Goal: Use online tool/utility

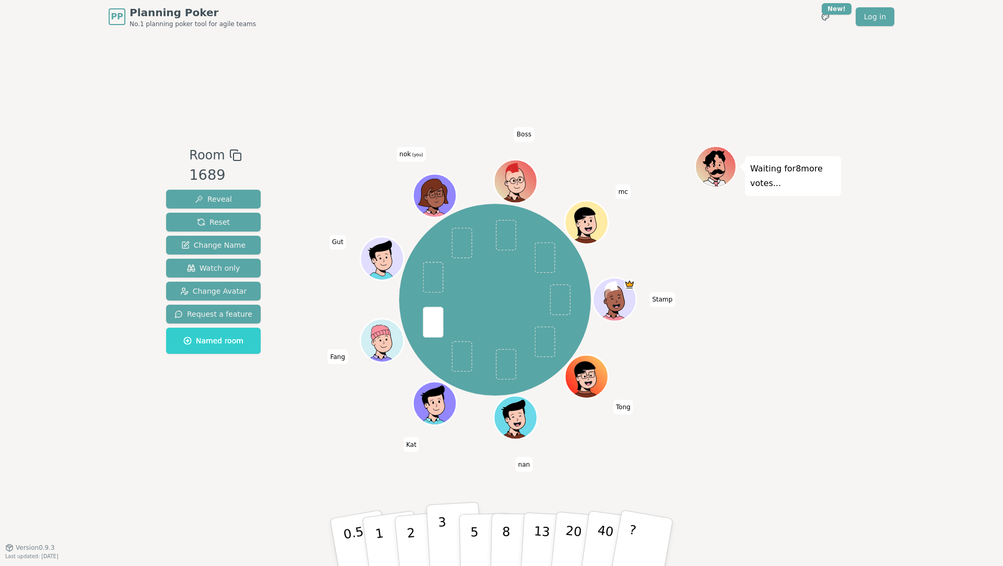
click at [438, 534] on button "3" at bounding box center [454, 541] width 57 height 81
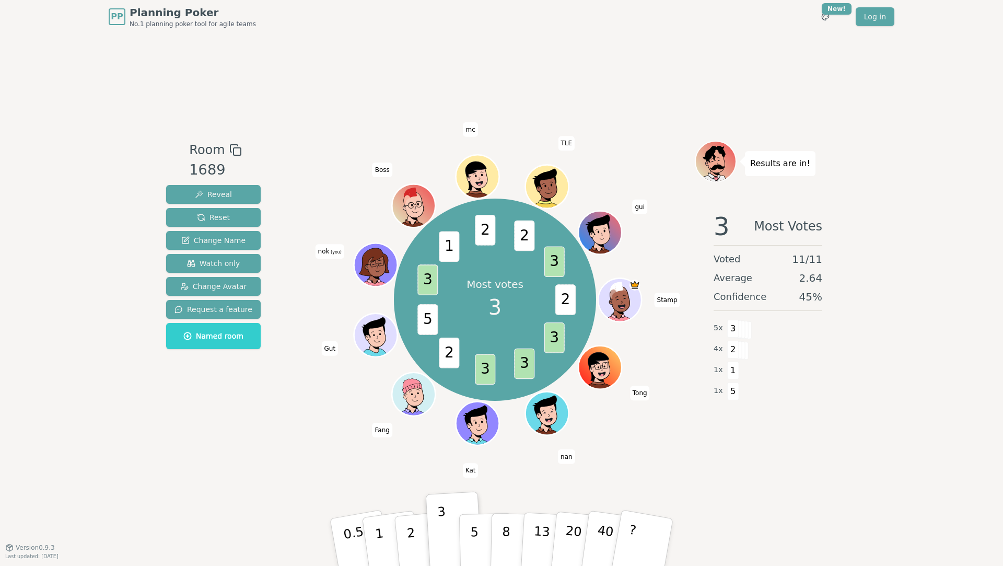
click at [311, 95] on div "Room 1689 Reveal Reset Change Name Watch only Change Avatar Request a feature N…" at bounding box center [501, 289] width 679 height 513
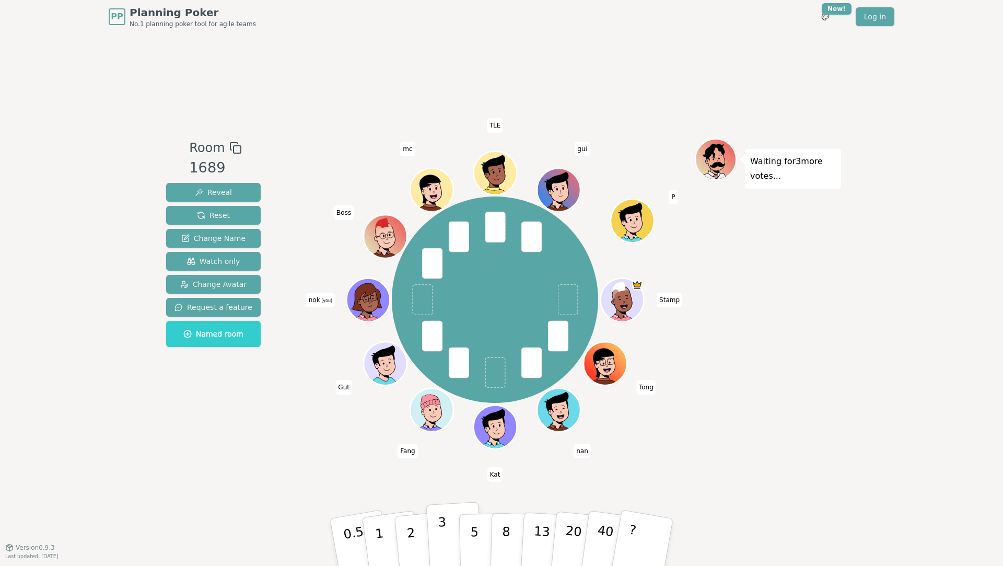
click at [434, 535] on button "3" at bounding box center [454, 541] width 57 height 81
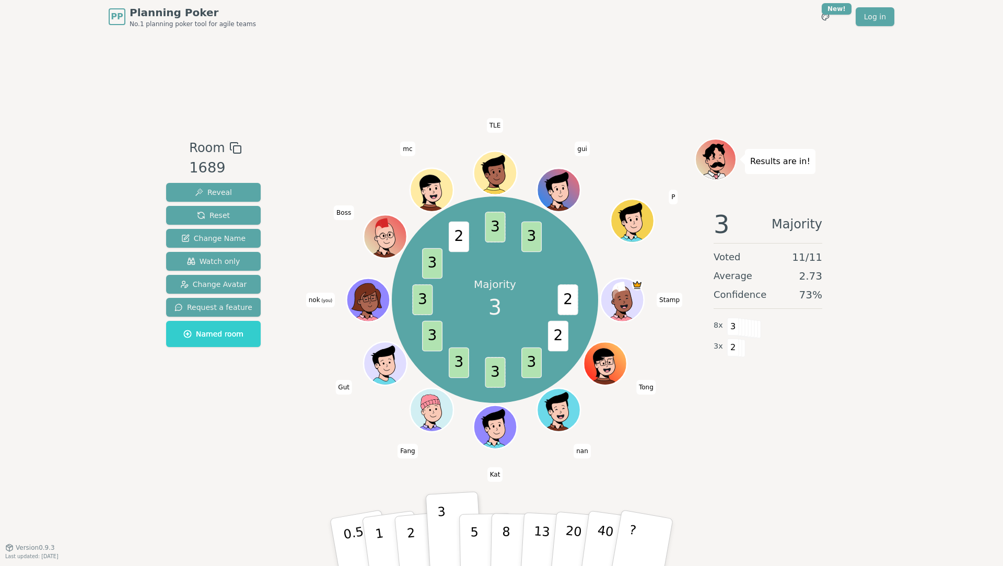
drag, startPoint x: 715, startPoint y: 413, endPoint x: 694, endPoint y: 406, distance: 21.8
click at [715, 413] on div "Results are in! 3 Majority Voted 11 / 11 Average 2.73 Confidence 73 % 8 x 3 3 x…" at bounding box center [768, 289] width 146 height 303
click at [224, 216] on span "Reset" at bounding box center [213, 215] width 33 height 10
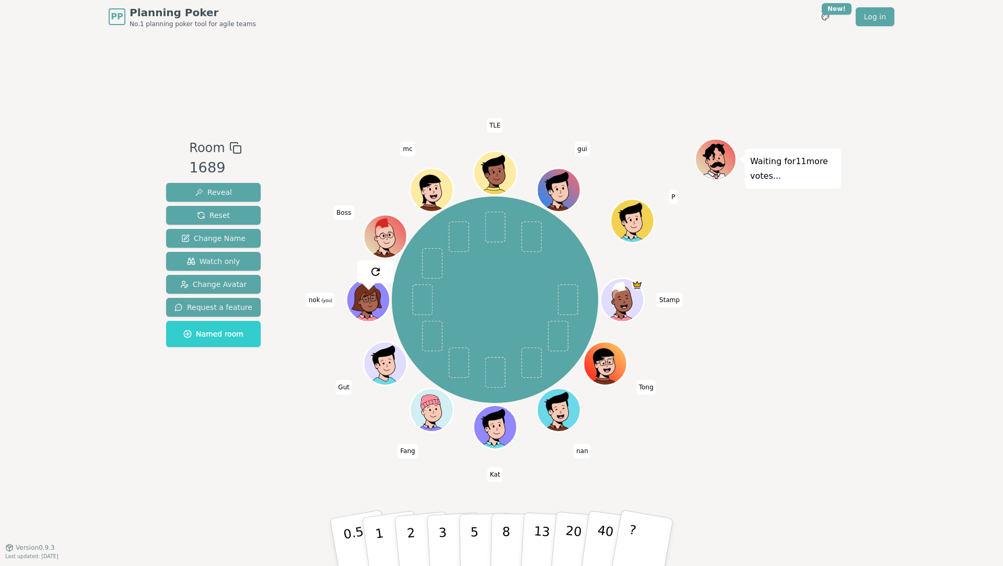
click at [722, 422] on div "Waiting for 11 more votes..." at bounding box center [768, 289] width 146 height 303
click at [440, 544] on p "3" at bounding box center [443, 542] width 11 height 57
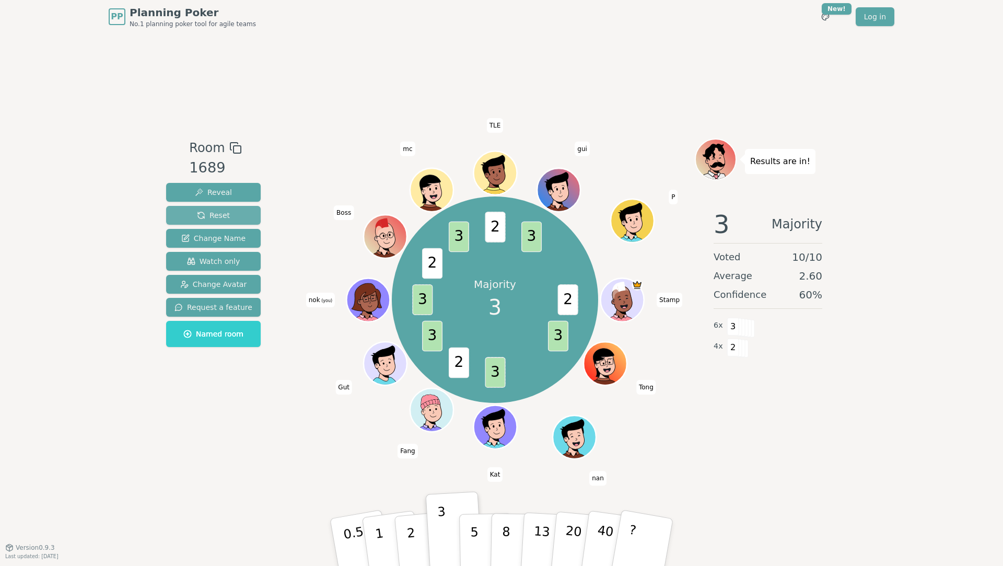
click at [236, 212] on button "Reset" at bounding box center [213, 215] width 95 height 19
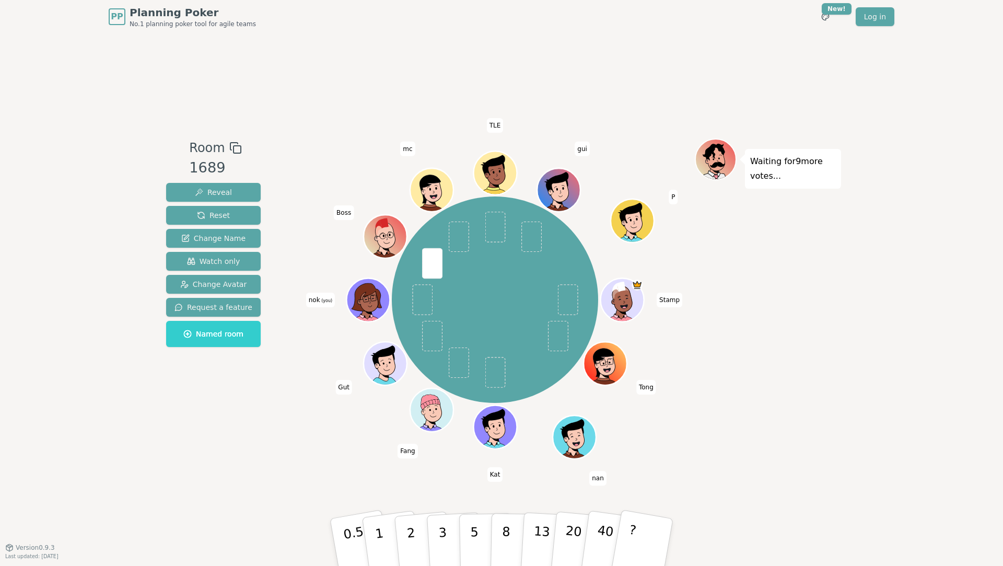
click at [770, 349] on div "Waiting for 9 more votes..." at bounding box center [768, 289] width 146 height 303
click at [408, 533] on p "2" at bounding box center [412, 543] width 14 height 57
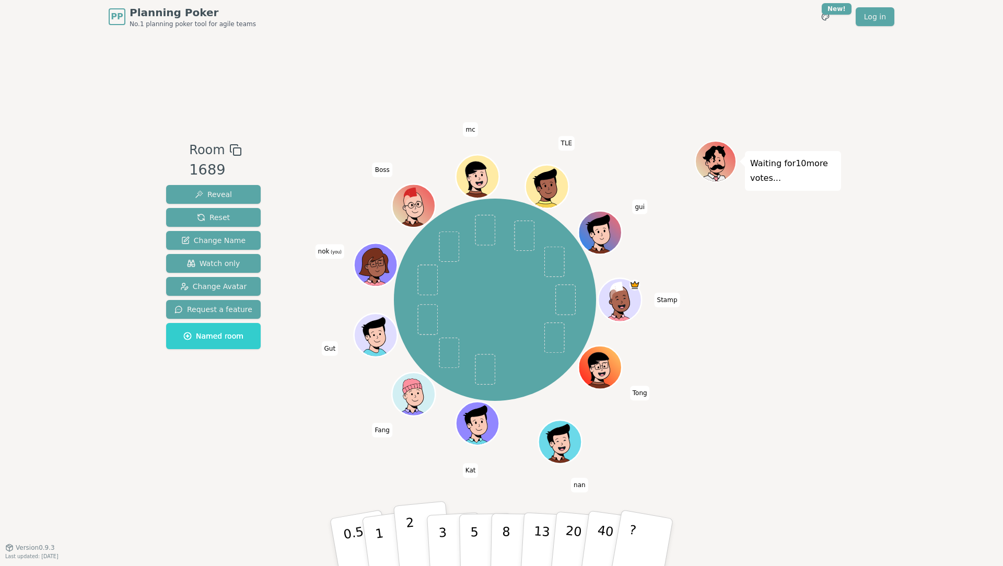
click at [420, 544] on button "2" at bounding box center [423, 542] width 60 height 83
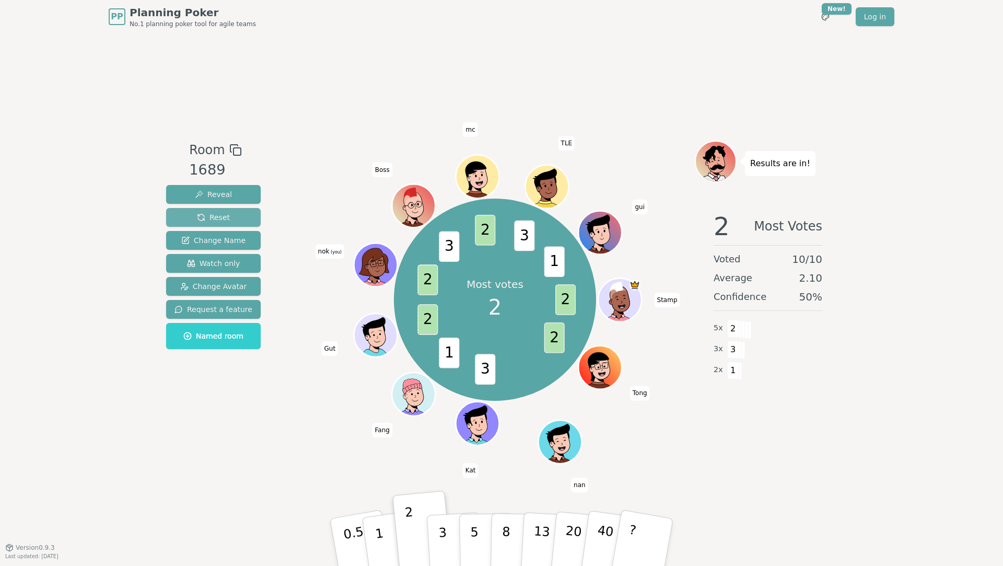
click at [191, 224] on button "Reset" at bounding box center [213, 217] width 95 height 19
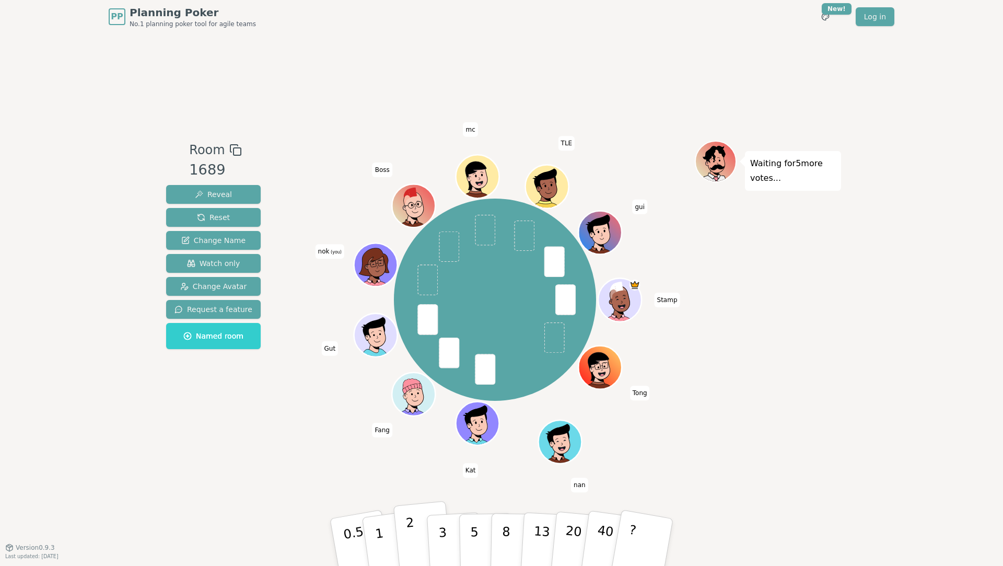
click at [405, 527] on button "2" at bounding box center [423, 542] width 60 height 83
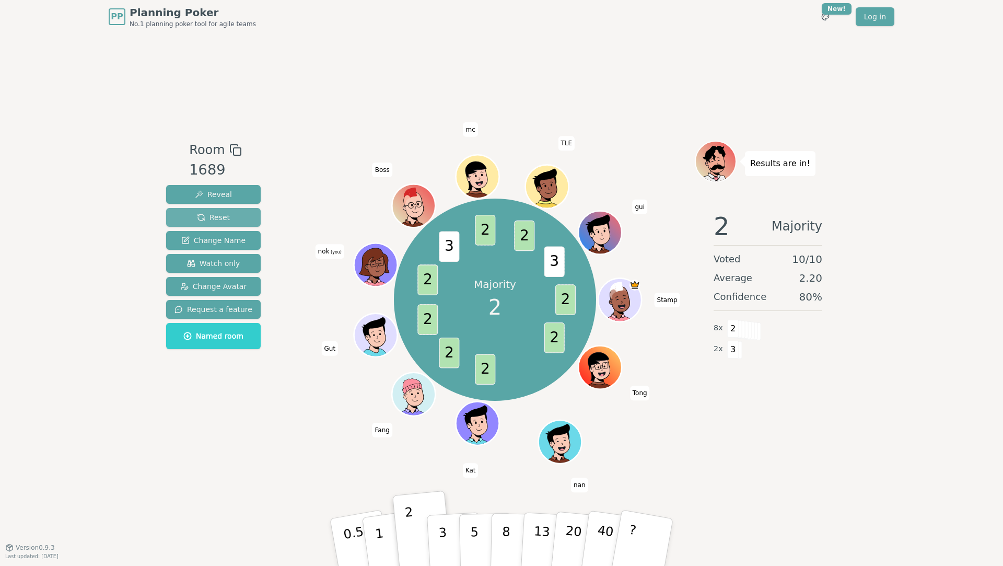
click at [248, 220] on button "Reset" at bounding box center [213, 217] width 95 height 19
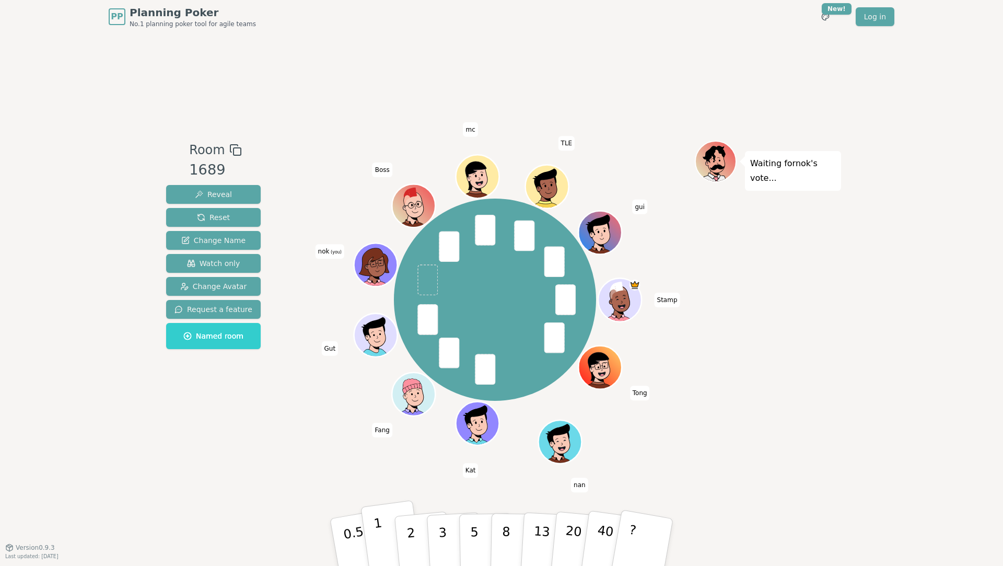
drag, startPoint x: 404, startPoint y: 539, endPoint x: 387, endPoint y: 532, distance: 18.3
click at [404, 539] on button "2" at bounding box center [424, 552] width 60 height 83
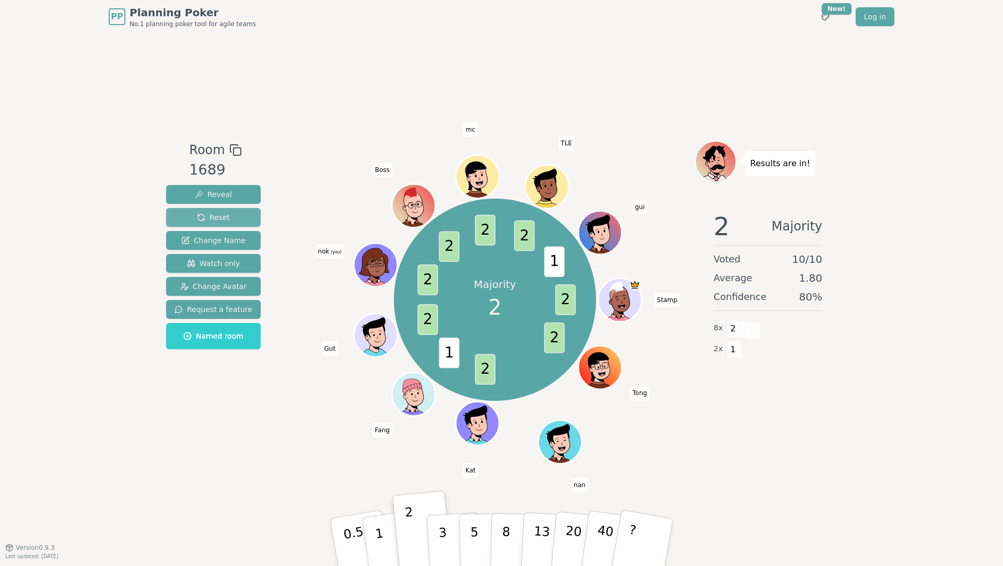
click at [239, 218] on button "Reset" at bounding box center [213, 217] width 95 height 19
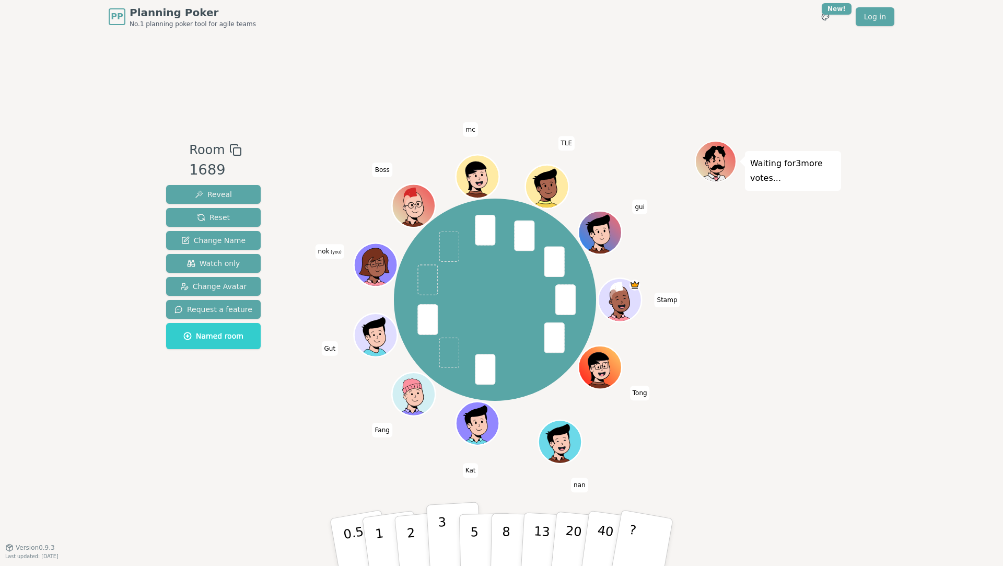
click at [438, 535] on button "3" at bounding box center [454, 541] width 57 height 81
click at [406, 555] on button "2" at bounding box center [423, 542] width 60 height 83
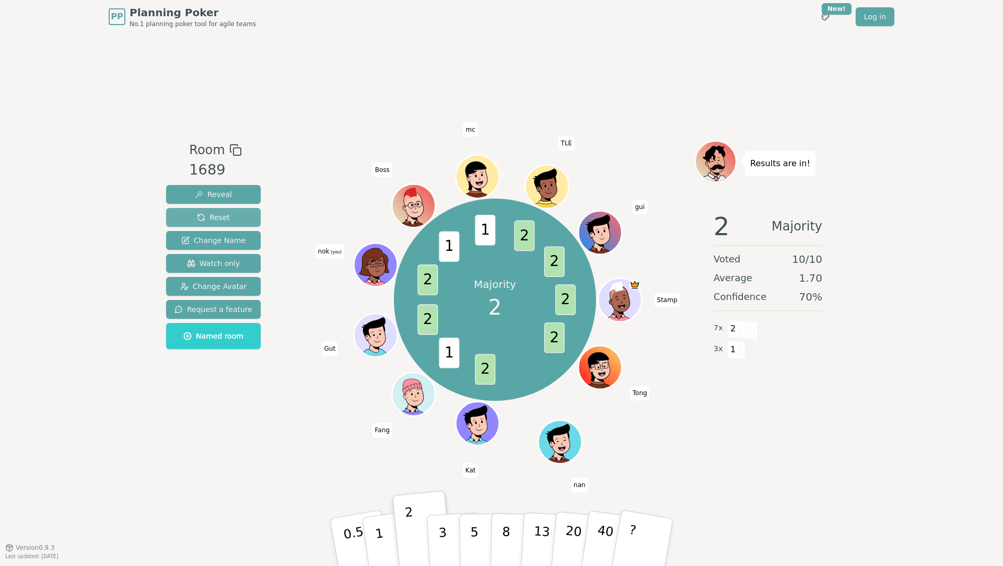
click at [176, 220] on button "Reset" at bounding box center [213, 217] width 95 height 19
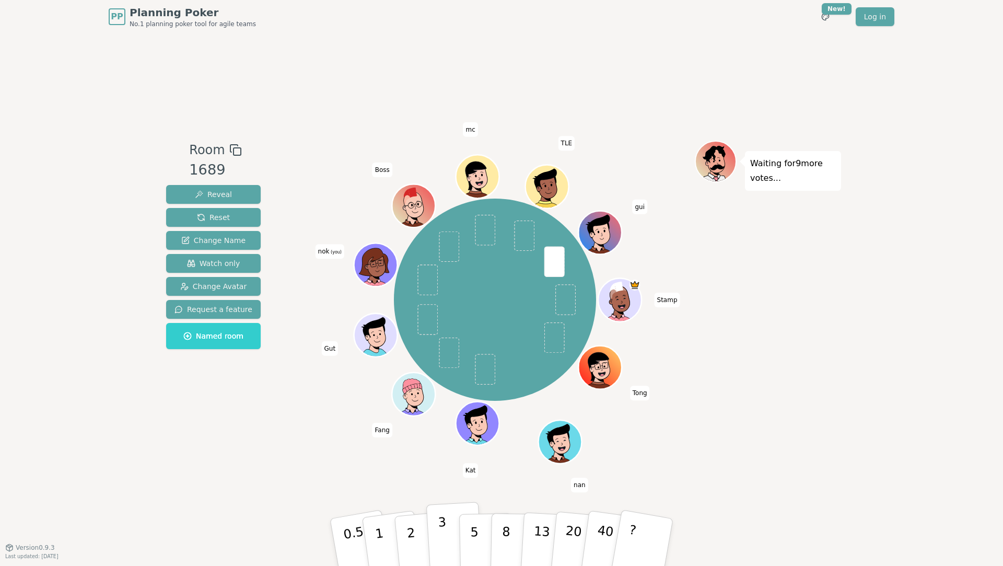
click at [445, 536] on p "3" at bounding box center [443, 542] width 11 height 57
click at [480, 533] on button "5" at bounding box center [486, 541] width 54 height 79
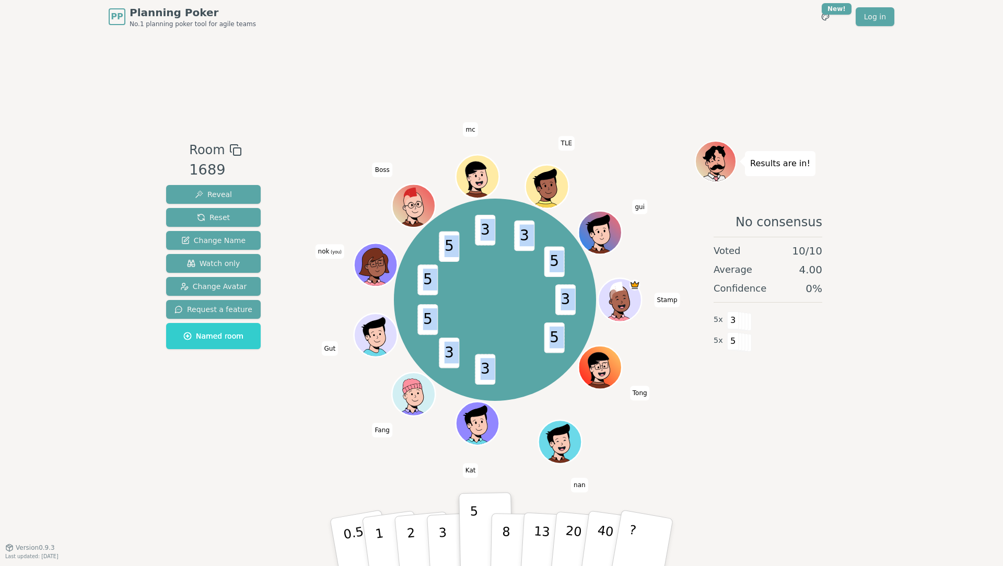
click at [378, 325] on div "3 5 3 3 5 5 5 3 3 5 Stamp [PERSON_NAME] [PERSON_NAME] Gut nok (you) Boss mc TLE…" at bounding box center [495, 290] width 400 height 299
click at [814, 428] on div "Results are in! No consensus Voted 10 / 10 Average 4.00 Confidence 0 % 5 x 3 5 …" at bounding box center [768, 290] width 146 height 299
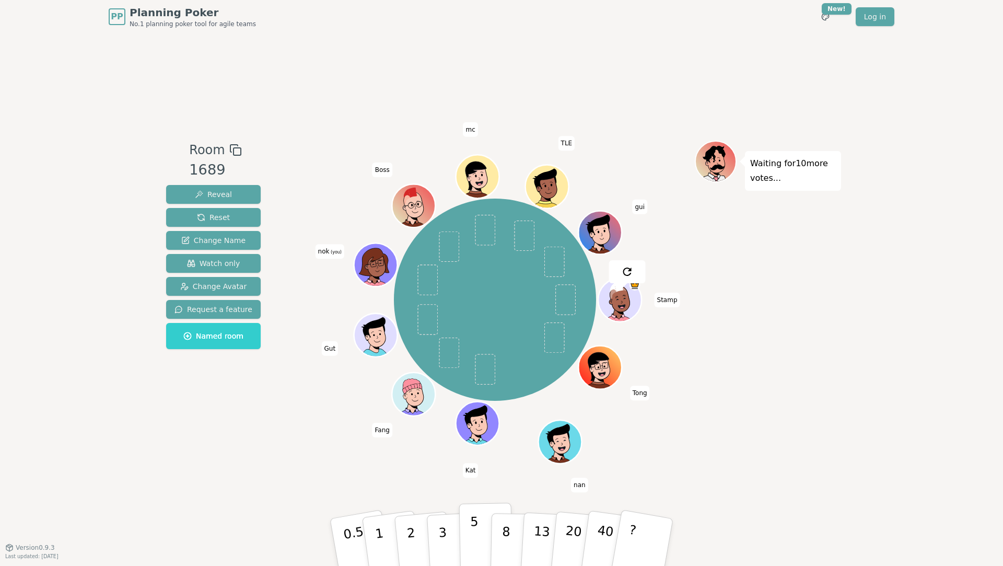
drag, startPoint x: 468, startPoint y: 553, endPoint x: 463, endPoint y: 549, distance: 5.6
click at [468, 552] on button "5" at bounding box center [486, 541] width 54 height 79
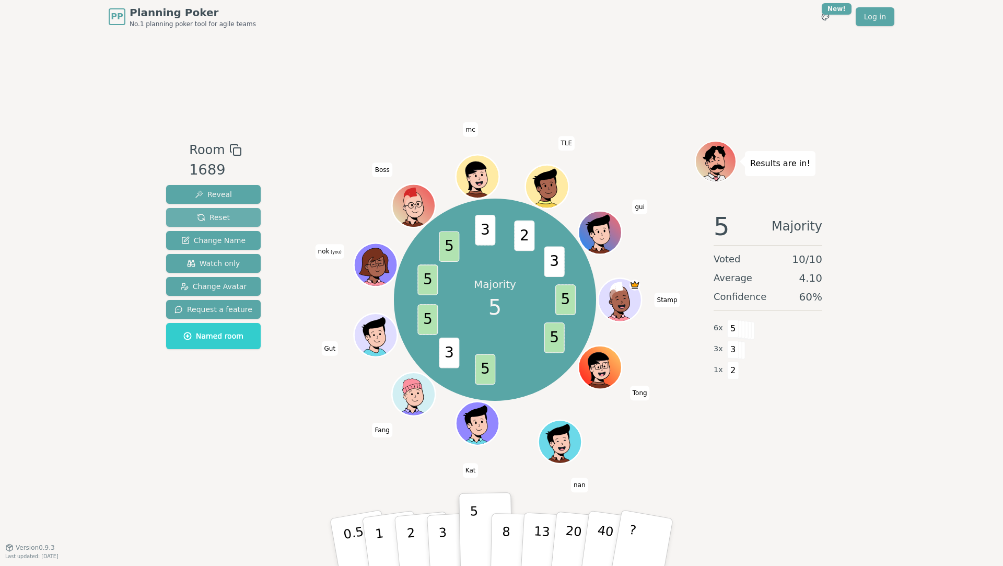
click at [198, 217] on span "Reset" at bounding box center [213, 217] width 33 height 10
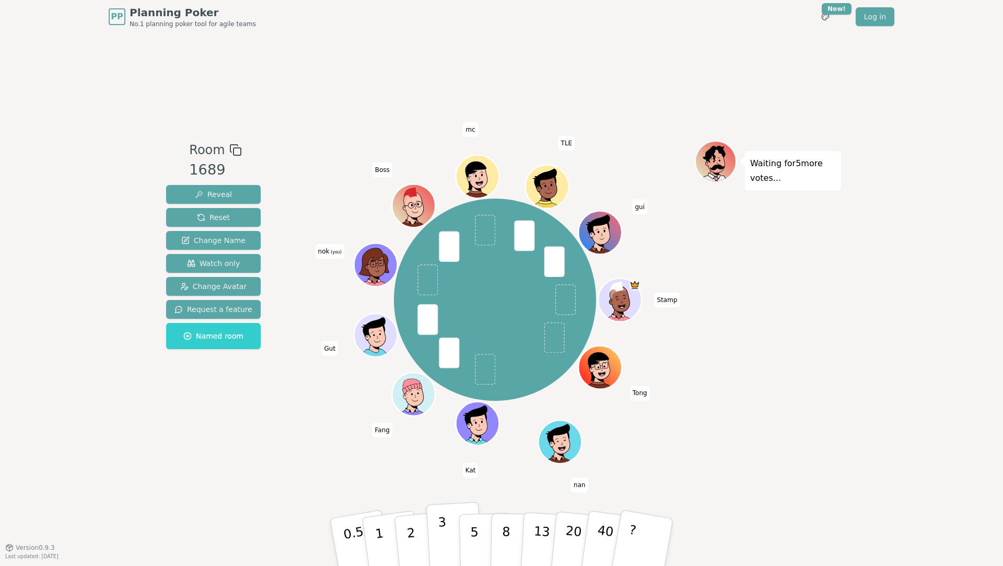
click at [444, 542] on p "3" at bounding box center [443, 542] width 11 height 57
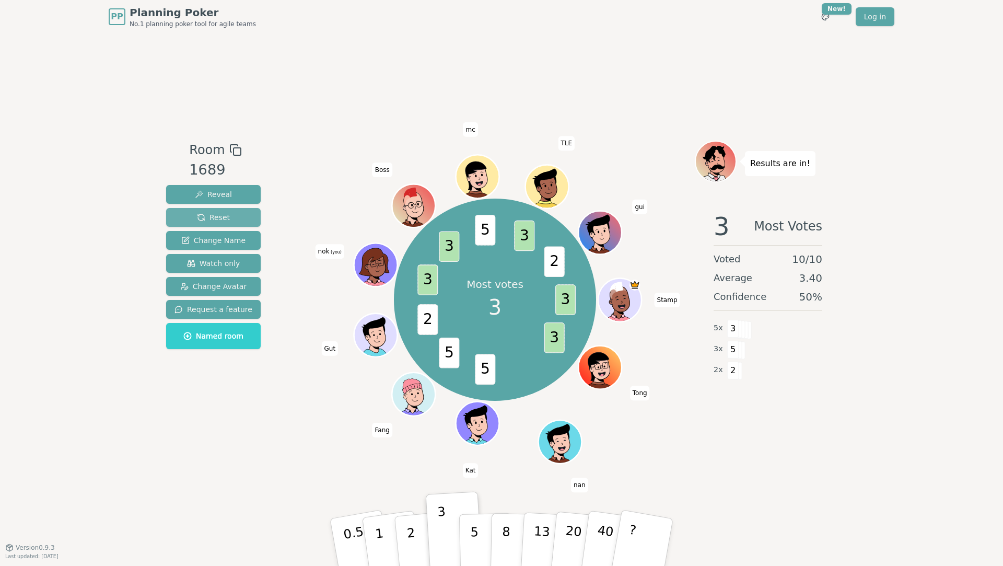
click at [205, 220] on span "Reset" at bounding box center [213, 217] width 33 height 10
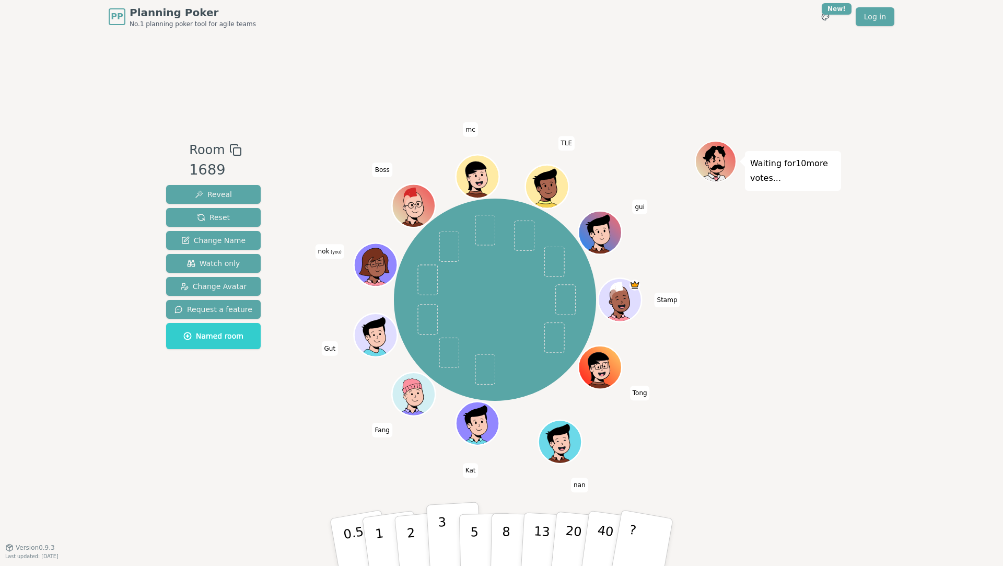
click at [445, 536] on p "3" at bounding box center [443, 542] width 11 height 57
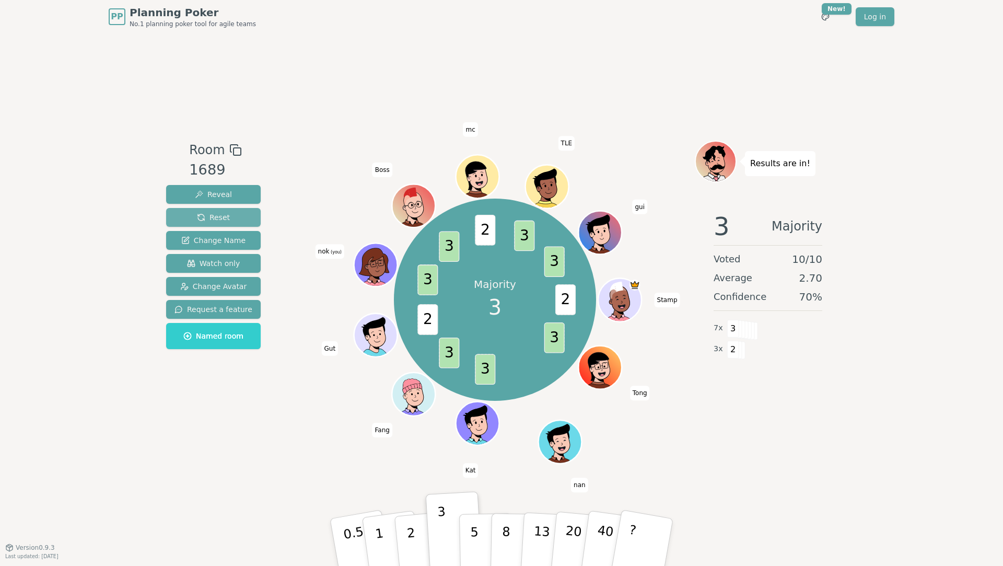
click at [223, 218] on span "Reset" at bounding box center [213, 217] width 33 height 10
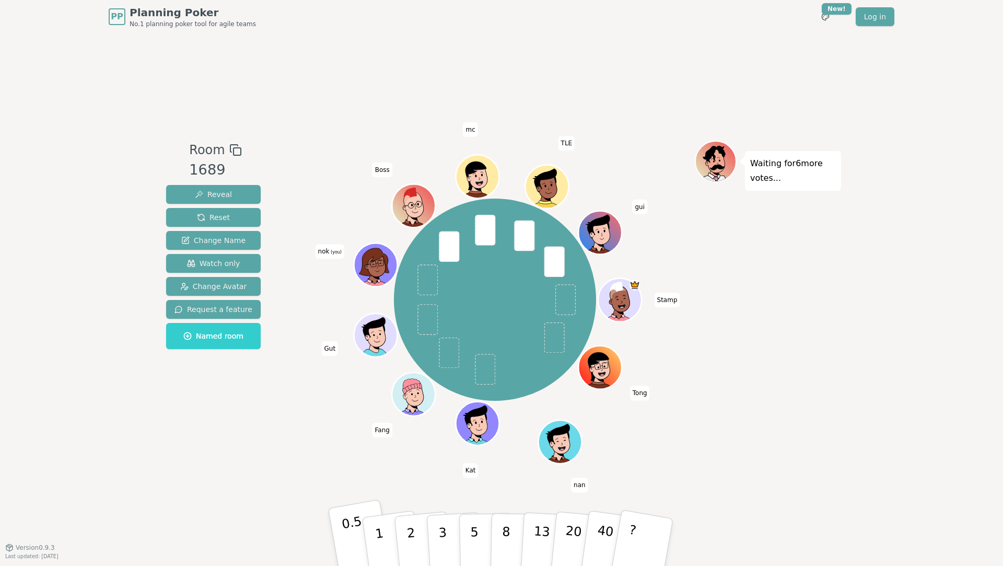
drag, startPoint x: 415, startPoint y: 548, endPoint x: 345, endPoint y: 519, distance: 75.7
click at [415, 547] on p "2" at bounding box center [413, 553] width 14 height 57
click at [440, 536] on p "3" at bounding box center [443, 542] width 11 height 57
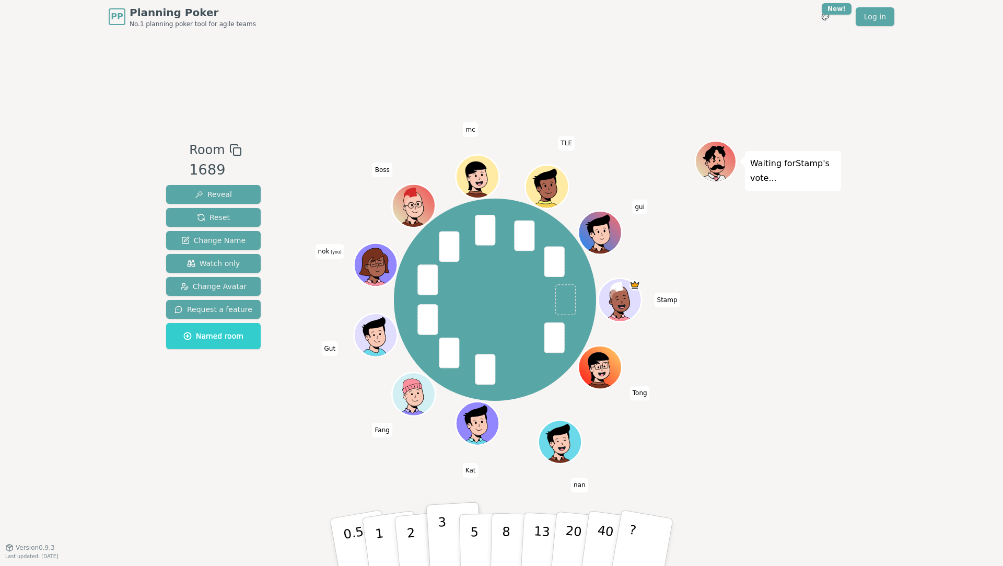
drag, startPoint x: 471, startPoint y: 531, endPoint x: 427, endPoint y: 522, distance: 44.8
click at [471, 531] on p "5" at bounding box center [474, 552] width 9 height 56
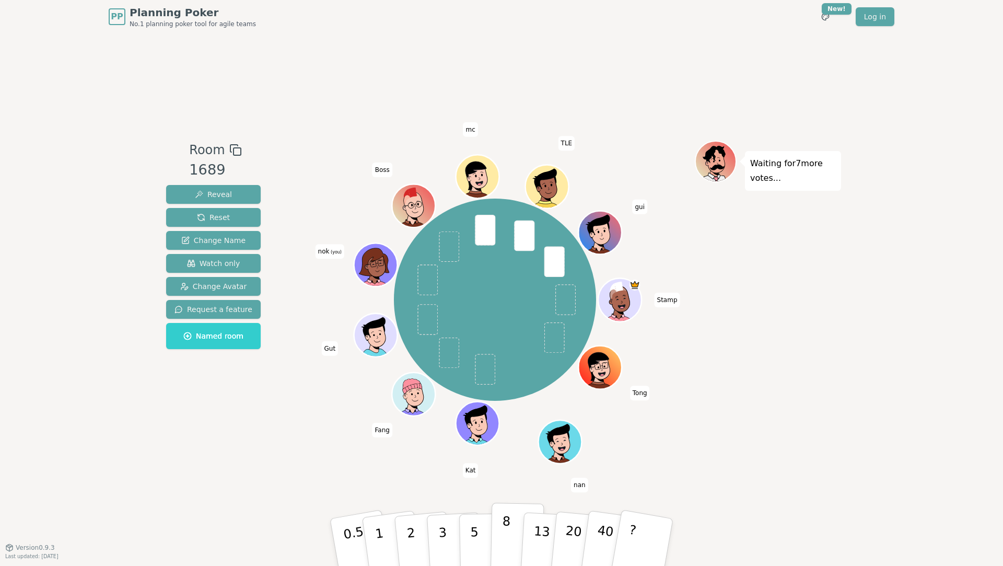
click at [504, 525] on p "8" at bounding box center [505, 541] width 9 height 56
click at [475, 523] on p "5" at bounding box center [474, 542] width 9 height 56
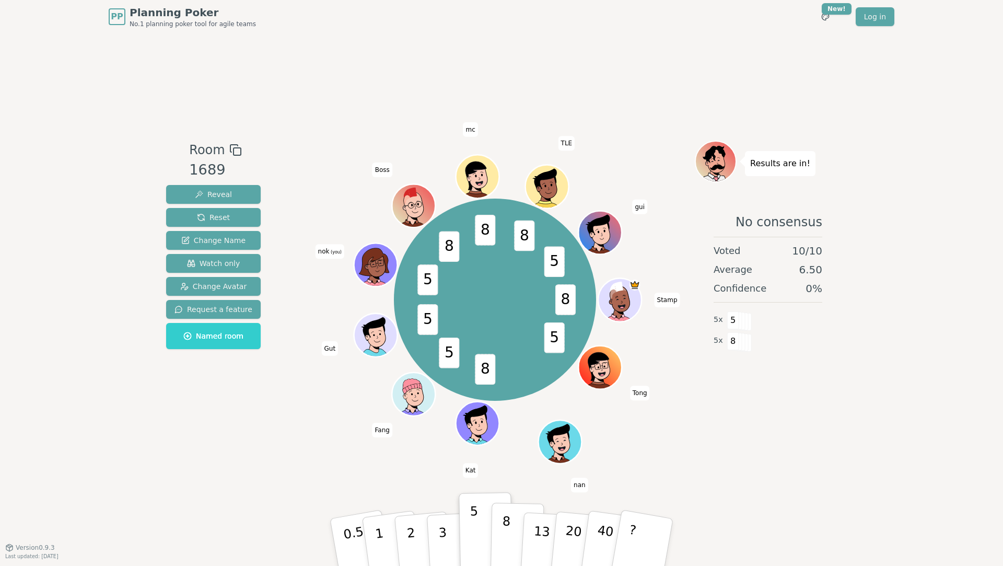
click at [511, 537] on button "8" at bounding box center [517, 541] width 54 height 79
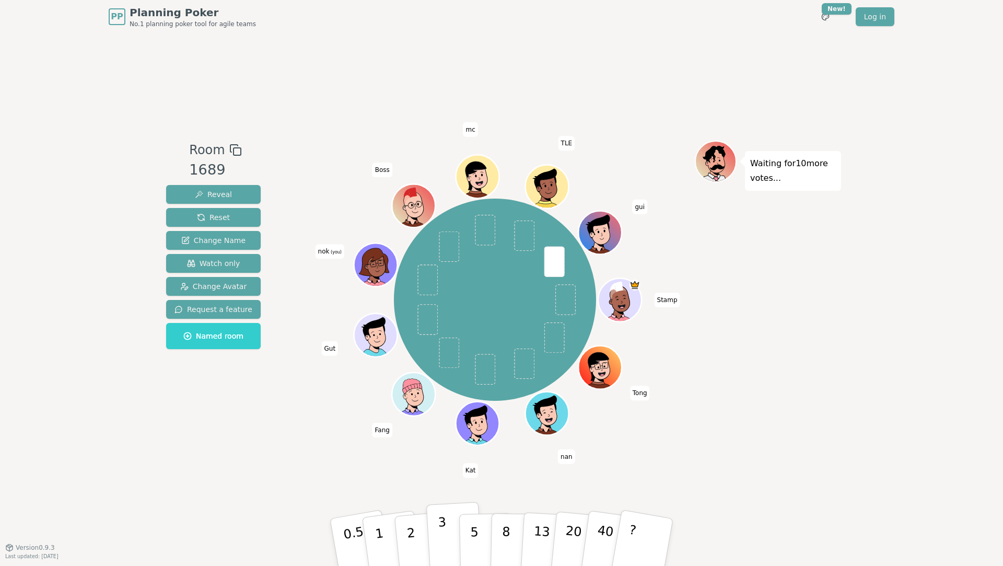
click at [448, 560] on button "3" at bounding box center [454, 541] width 57 height 81
